Goal: Task Accomplishment & Management: Manage account settings

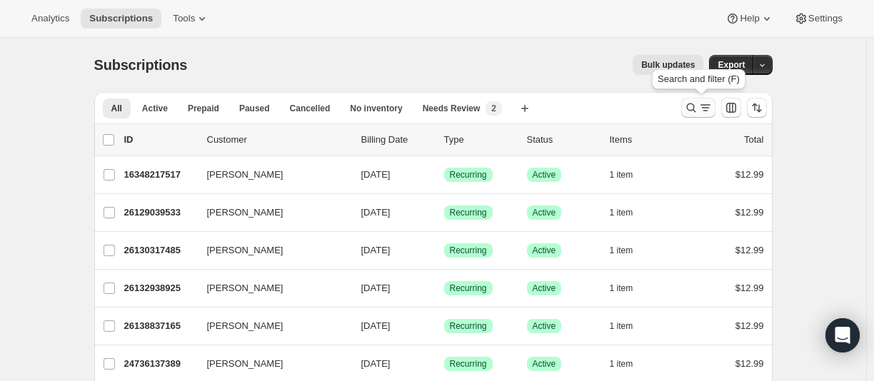
click at [686, 110] on button "Search and filter results" at bounding box center [698, 108] width 34 height 20
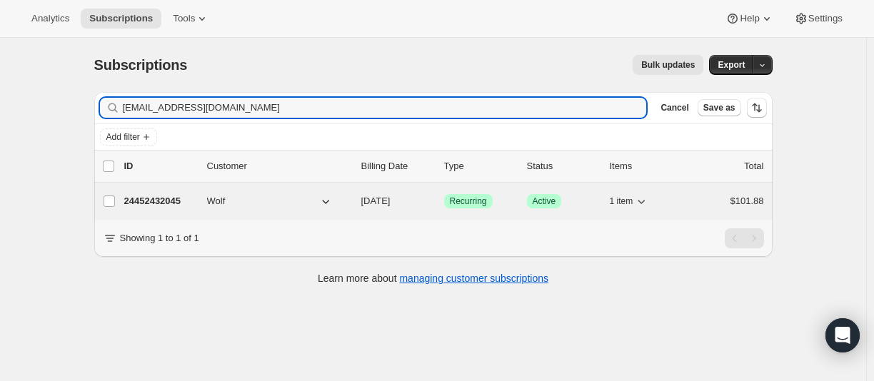
type input "[EMAIL_ADDRESS][DOMAIN_NAME]"
click at [144, 204] on p "24452432045" at bounding box center [159, 201] width 71 height 14
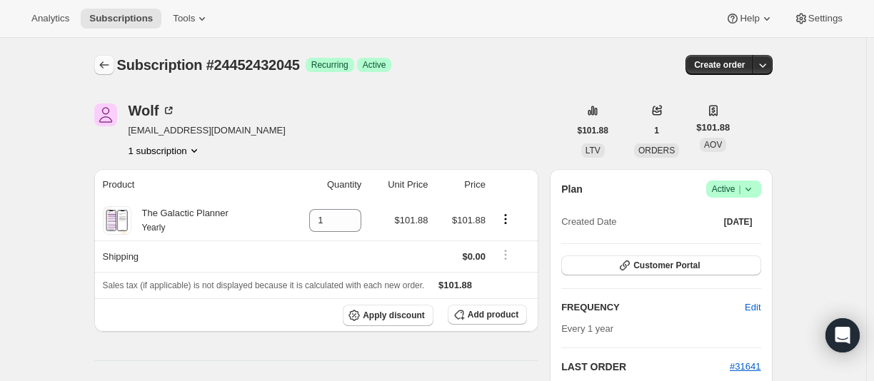
click at [111, 73] on button "Subscriptions" at bounding box center [104, 65] width 20 height 20
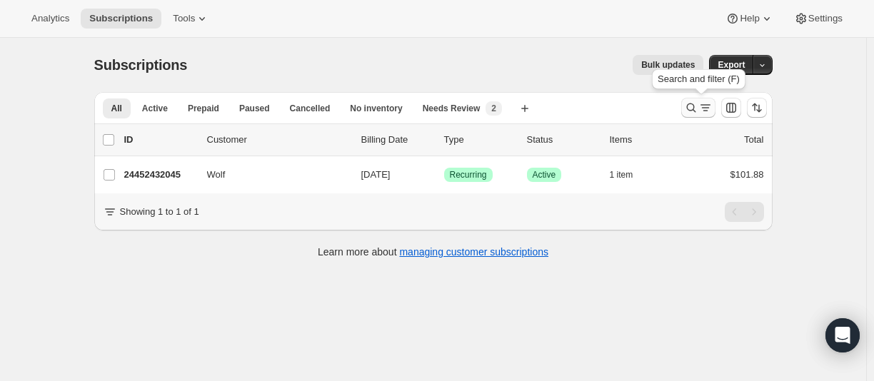
click at [694, 102] on icon "Search and filter results" at bounding box center [691, 108] width 14 height 14
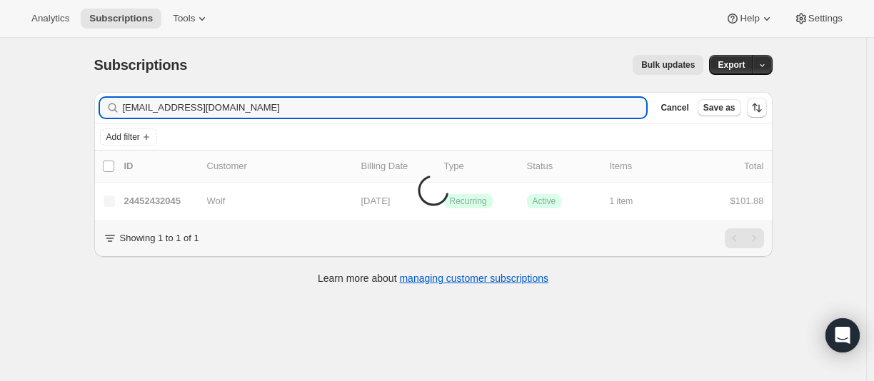
type input "[EMAIL_ADDRESS][DOMAIN_NAME]"
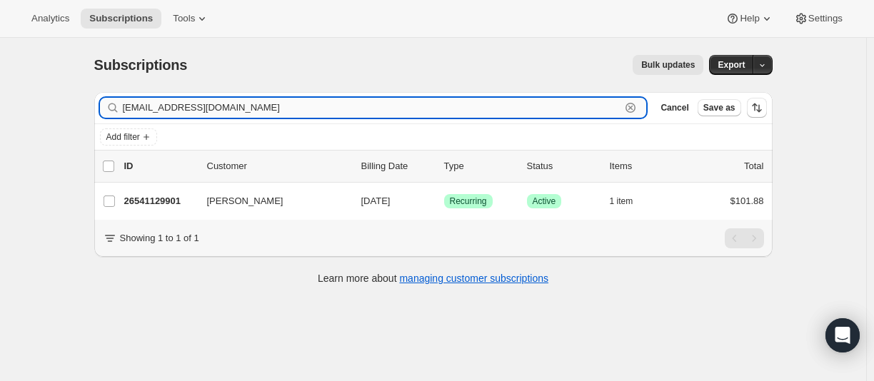
click at [244, 106] on input "[EMAIL_ADDRESS][DOMAIN_NAME]" at bounding box center [372, 108] width 498 height 20
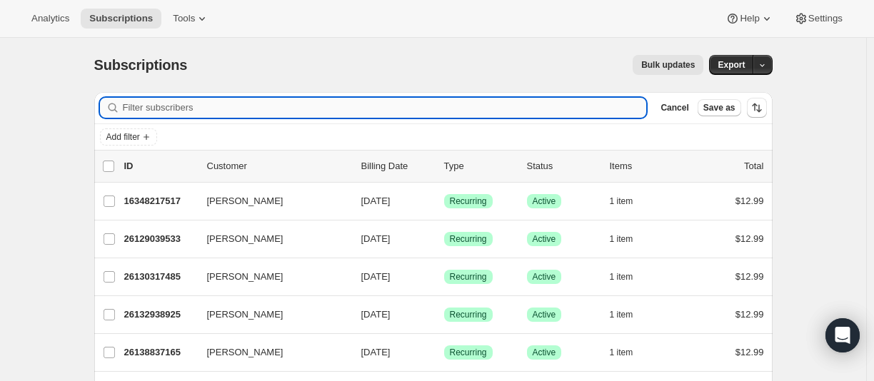
click at [480, 106] on input "Filter subscribers" at bounding box center [385, 108] width 524 height 20
paste input "[EMAIL_ADDRESS][DOMAIN_NAME]"
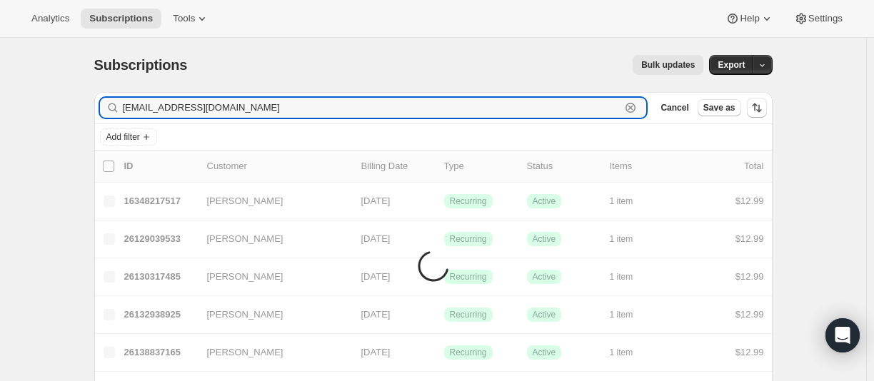
type input "[EMAIL_ADDRESS][DOMAIN_NAME]"
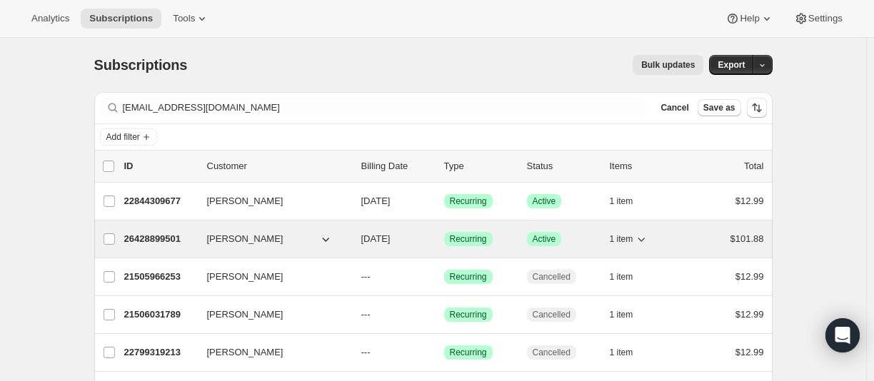
click at [148, 241] on p "26428899501" at bounding box center [159, 239] width 71 height 14
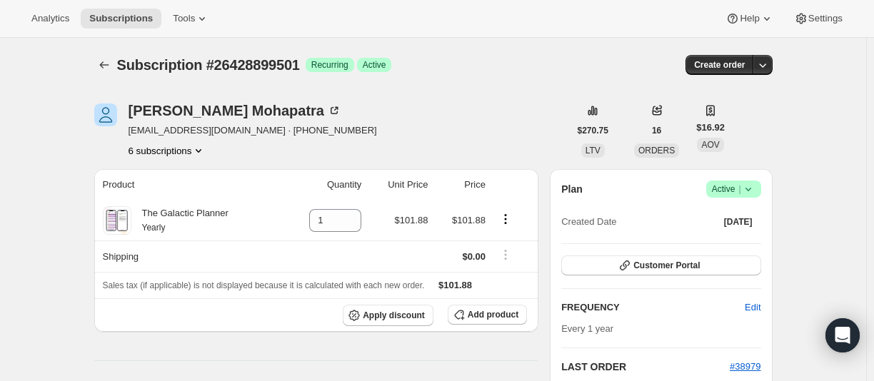
click at [149, 151] on button "6 subscriptions" at bounding box center [168, 151] width 78 height 14
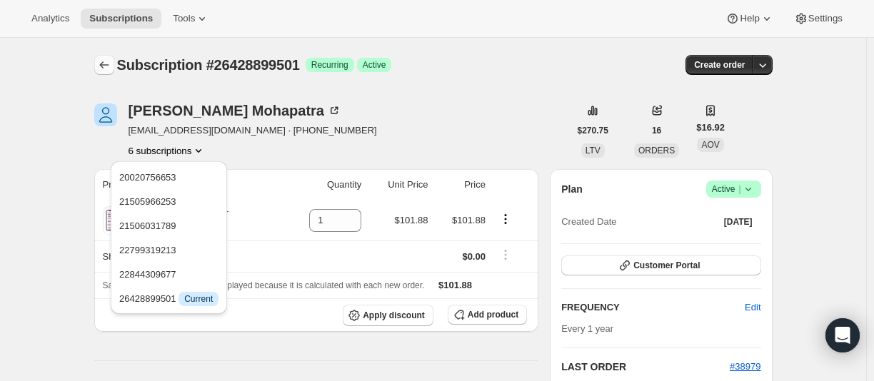
click at [105, 62] on icon "Subscriptions" at bounding box center [104, 65] width 14 height 14
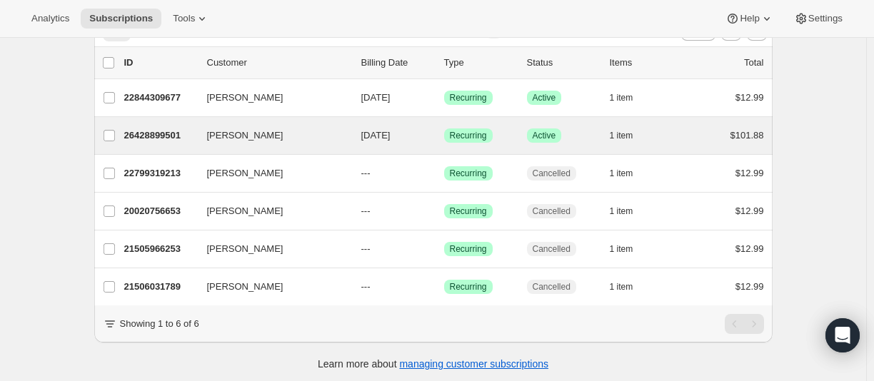
scroll to position [92, 0]
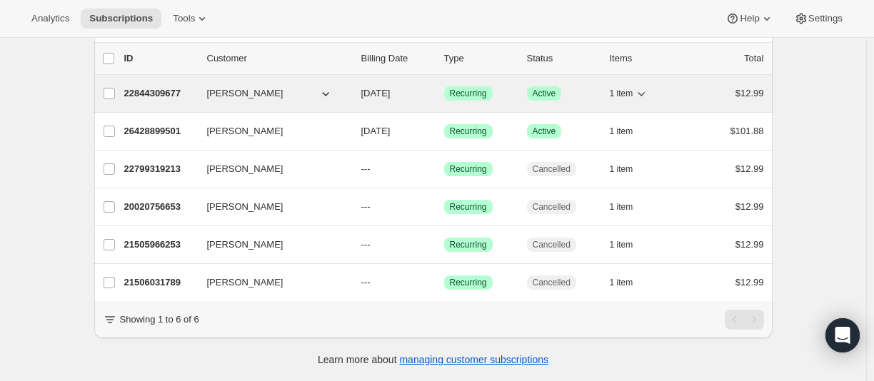
click at [149, 86] on p "22844309677" at bounding box center [159, 93] width 71 height 14
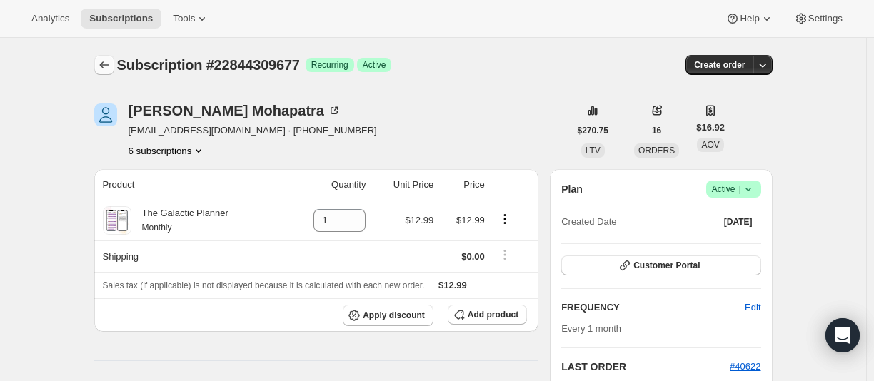
click at [110, 66] on icon "Subscriptions" at bounding box center [104, 65] width 14 height 14
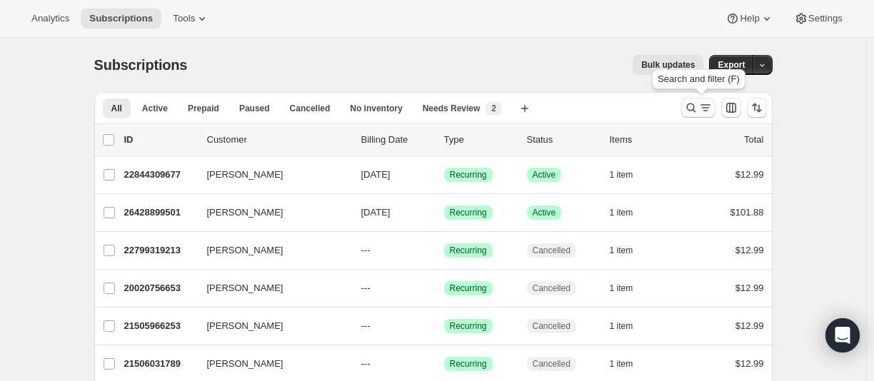
click at [690, 106] on icon "Search and filter results" at bounding box center [691, 108] width 14 height 14
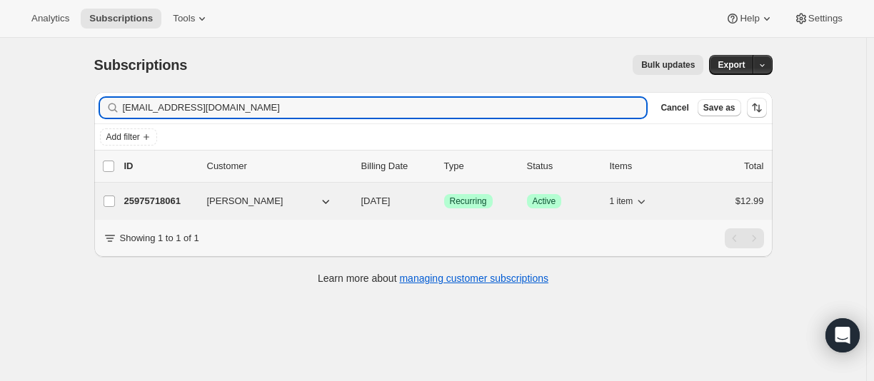
type input "[EMAIL_ADDRESS][DOMAIN_NAME]"
click at [144, 201] on p "25975718061" at bounding box center [159, 201] width 71 height 14
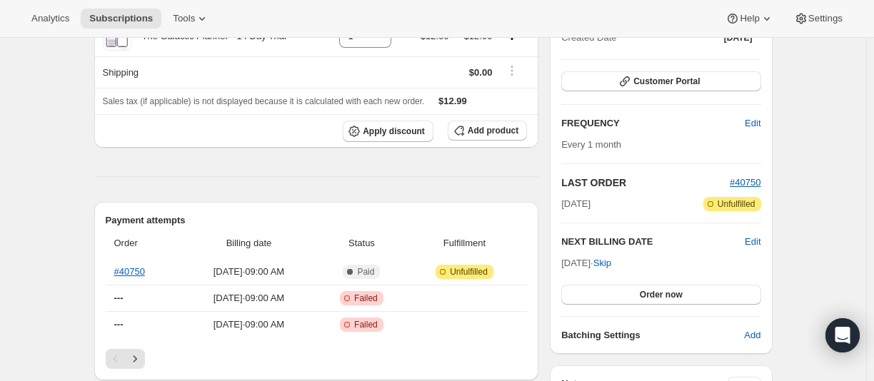
scroll to position [214, 0]
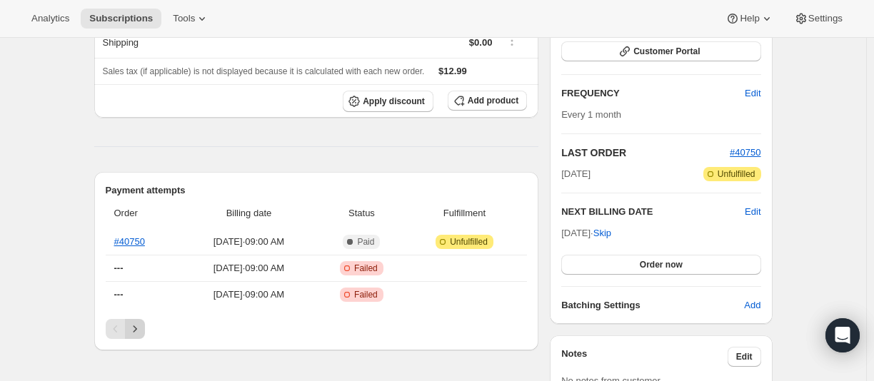
click at [145, 331] on button "Next" at bounding box center [135, 329] width 20 height 20
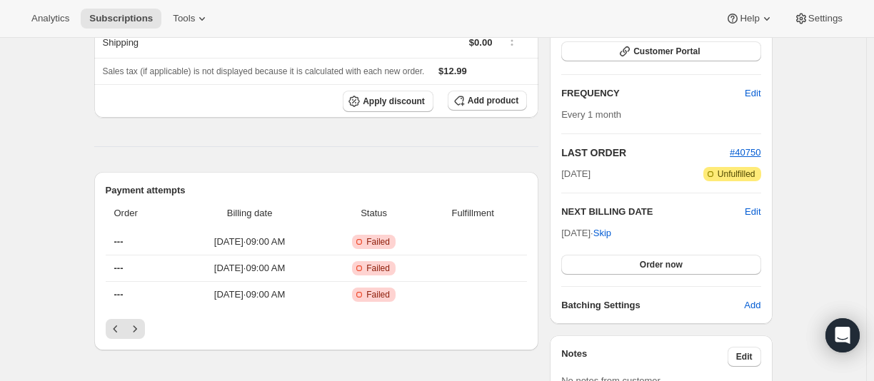
click at [159, 328] on div "Pagination" at bounding box center [317, 329] width 422 height 20
click at [142, 328] on icon "Next" at bounding box center [135, 329] width 14 height 14
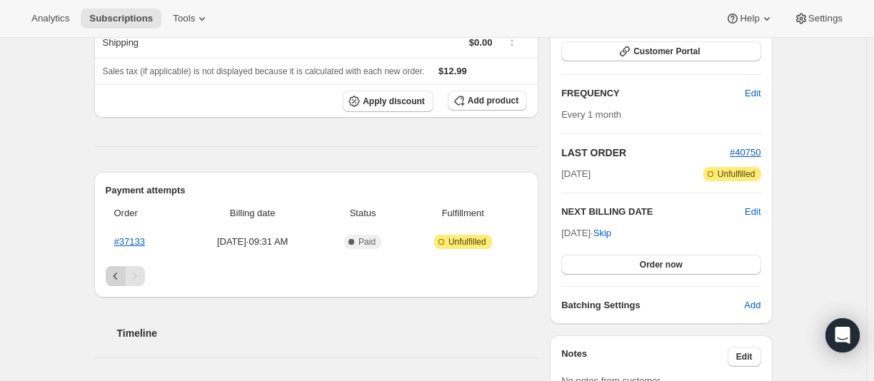
click at [117, 276] on icon "Previous" at bounding box center [115, 276] width 4 height 7
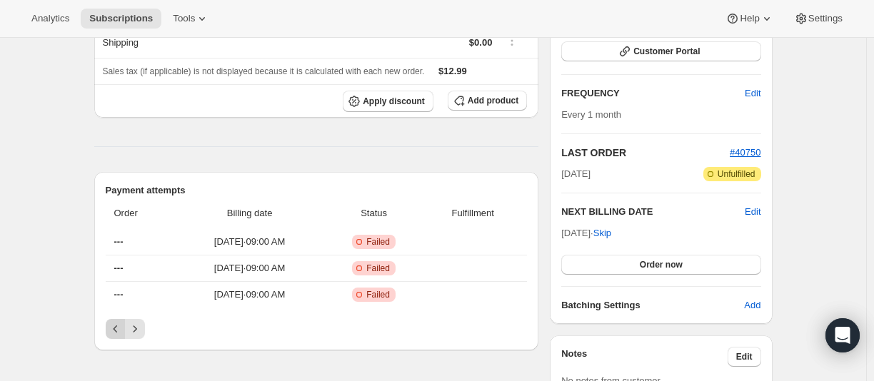
click at [115, 321] on button "Previous" at bounding box center [116, 329] width 20 height 20
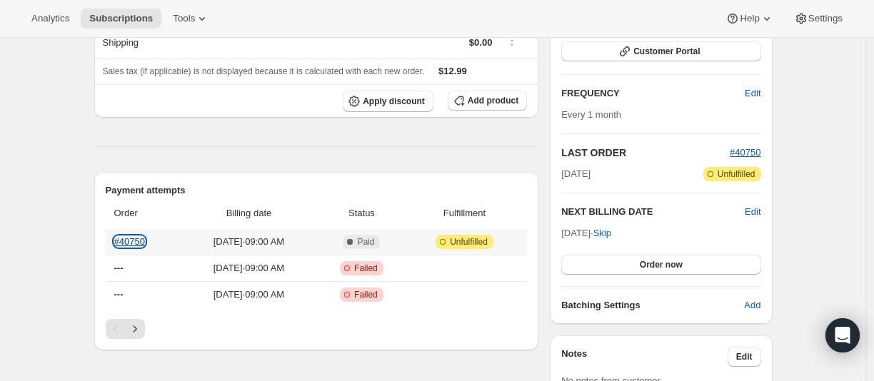
click at [136, 241] on link "#40750" at bounding box center [129, 241] width 31 height 11
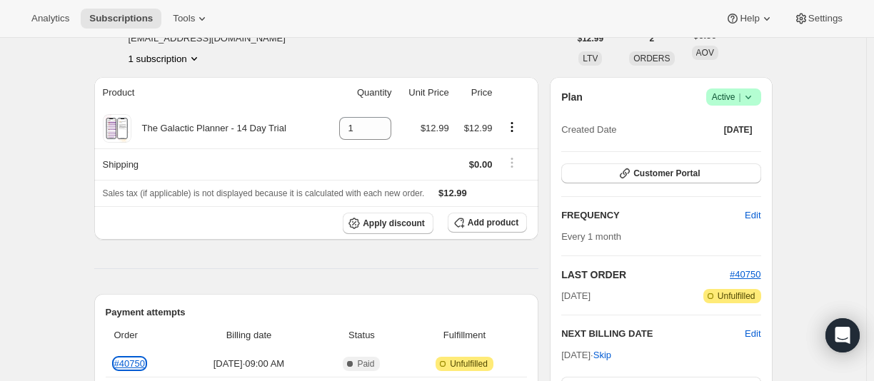
scroll to position [71, 0]
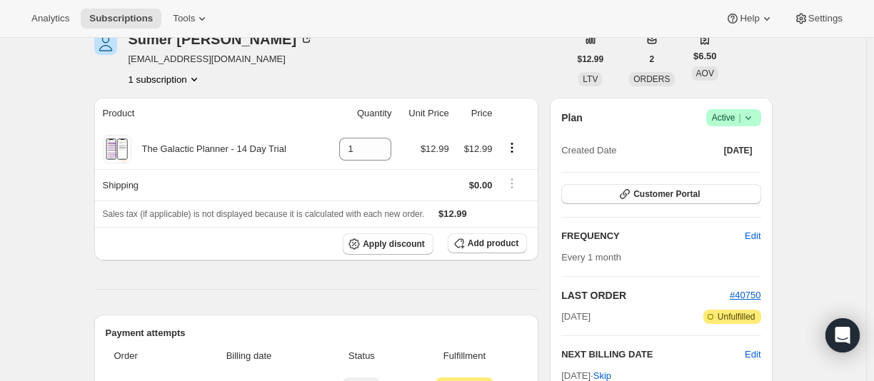
click at [750, 121] on icon at bounding box center [748, 118] width 14 height 14
click at [729, 162] on button "Cancel subscription" at bounding box center [731, 170] width 89 height 23
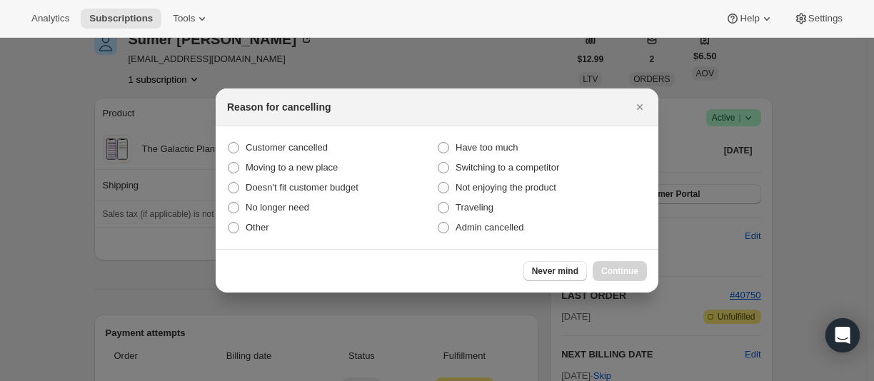
scroll to position [0, 0]
click at [270, 145] on span "Customer cancelled" at bounding box center [287, 147] width 82 height 11
click at [229, 143] on input "Customer cancelled" at bounding box center [228, 142] width 1 height 1
radio input "true"
click at [618, 268] on span "Continue" at bounding box center [619, 271] width 37 height 11
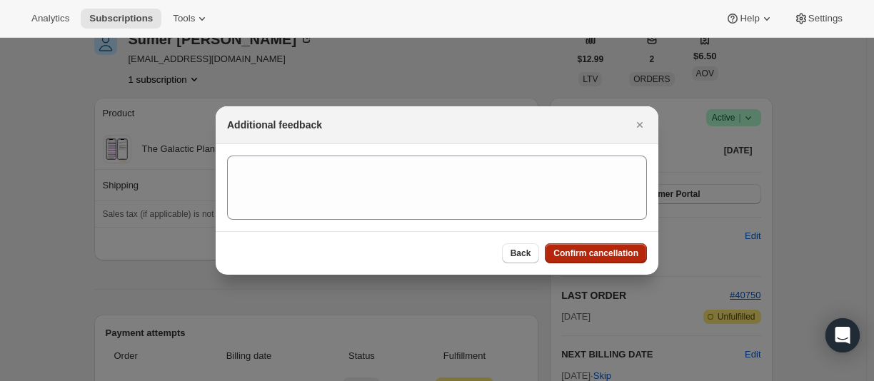
click at [616, 254] on span "Confirm cancellation" at bounding box center [595, 253] width 85 height 11
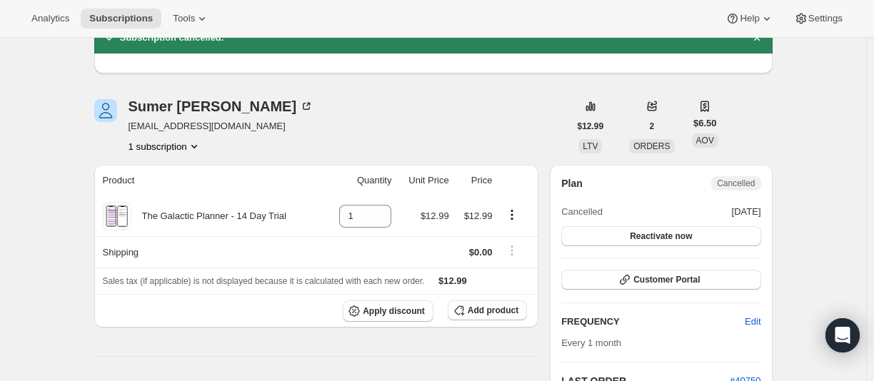
scroll to position [286, 0]
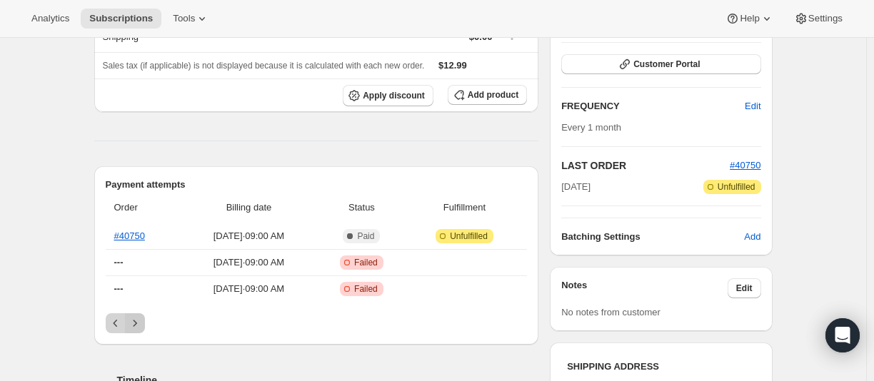
drag, startPoint x: 138, startPoint y: 321, endPoint x: 121, endPoint y: 320, distance: 16.4
click at [136, 321] on icon "Next" at bounding box center [135, 323] width 4 height 6
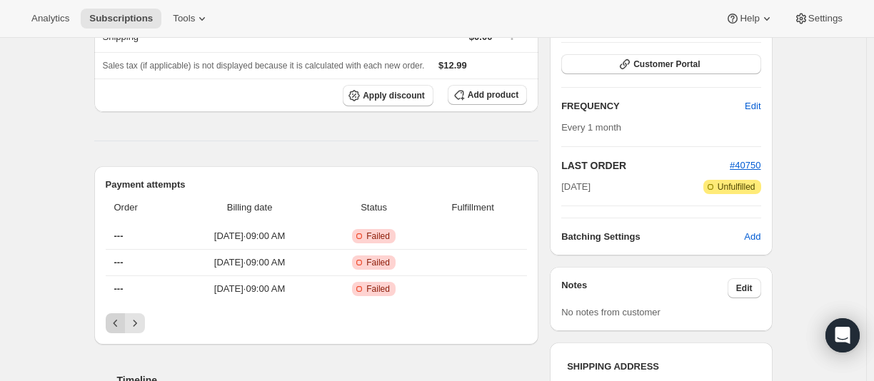
click at [114, 318] on icon "Previous" at bounding box center [116, 323] width 14 height 14
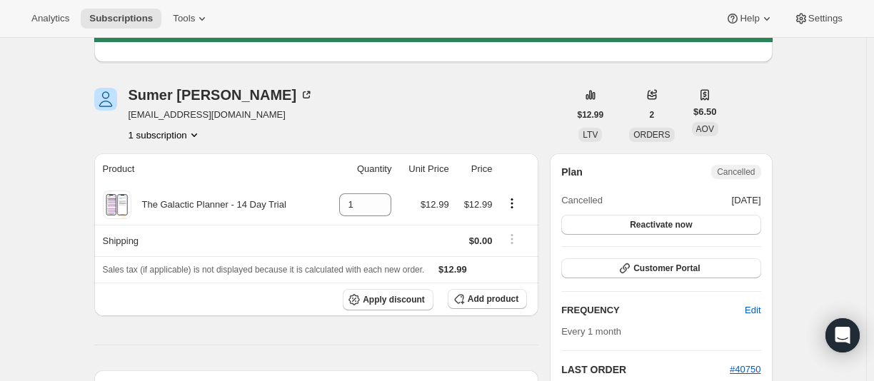
scroll to position [0, 0]
